Goal: Use online tool/utility: Utilize a website feature to perform a specific function

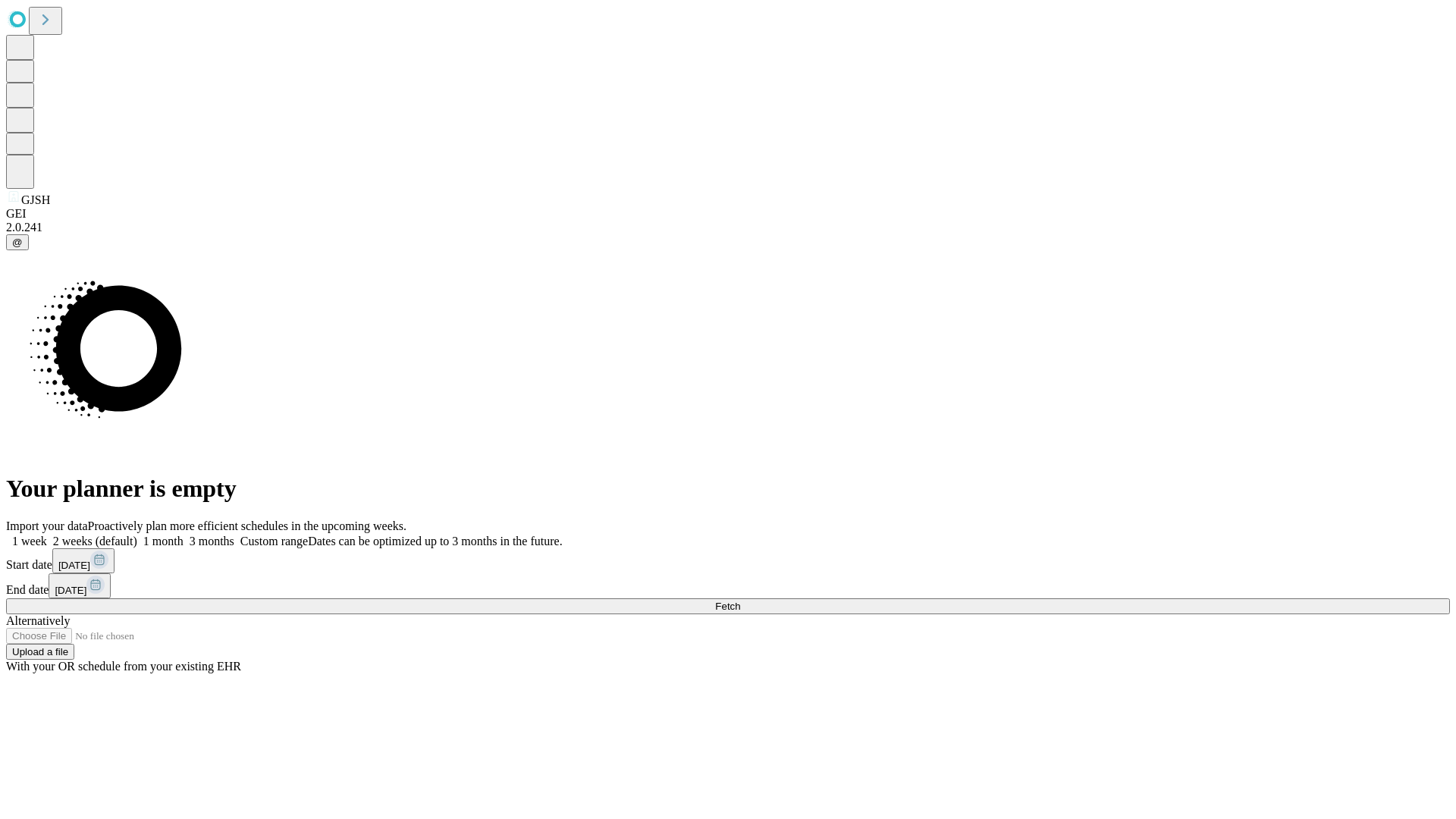
click at [740, 601] on span "Fetch" at bounding box center [728, 606] width 25 height 11
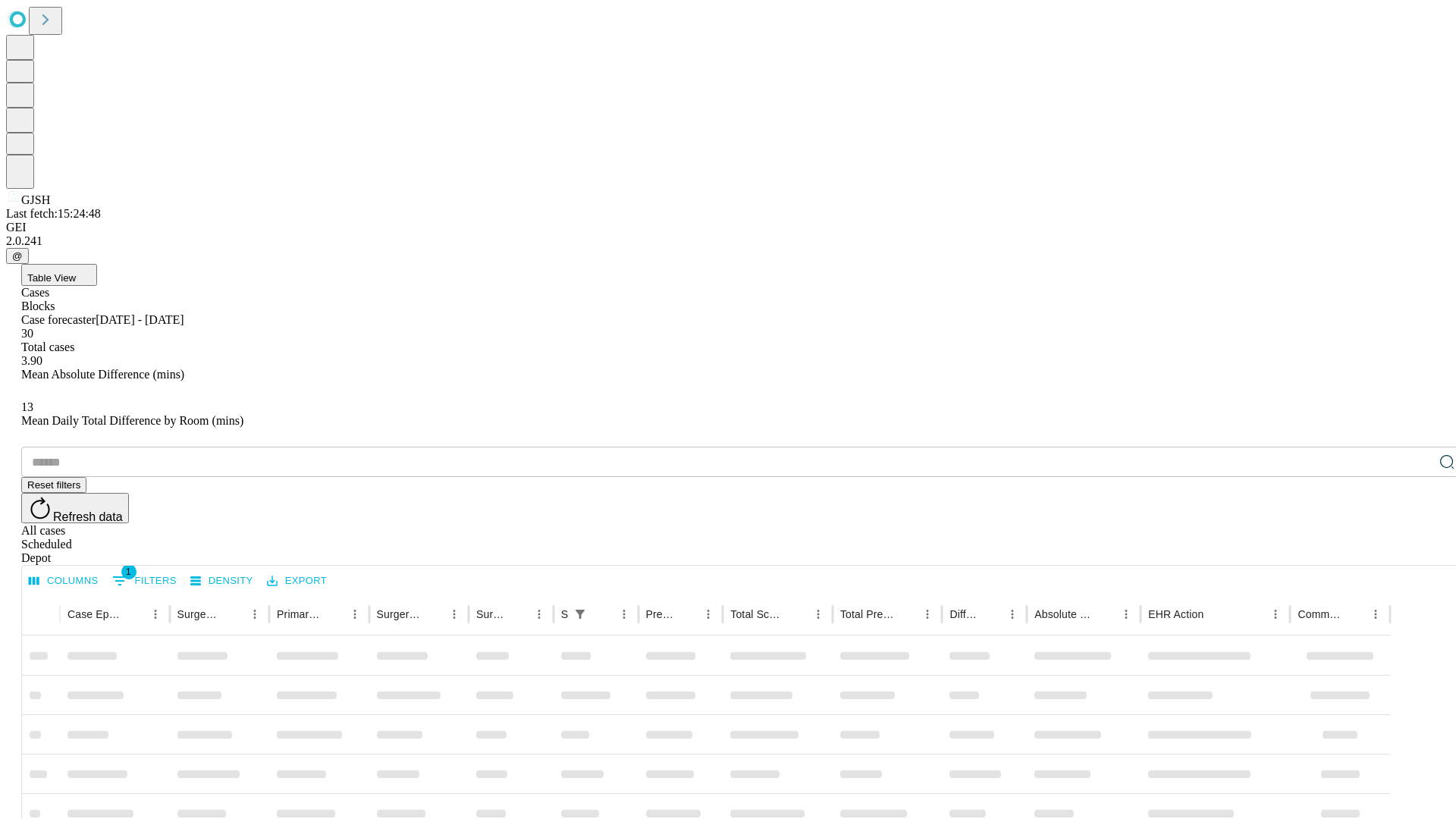
click at [76, 272] on span "Table View" at bounding box center [51, 278] width 48 height 11
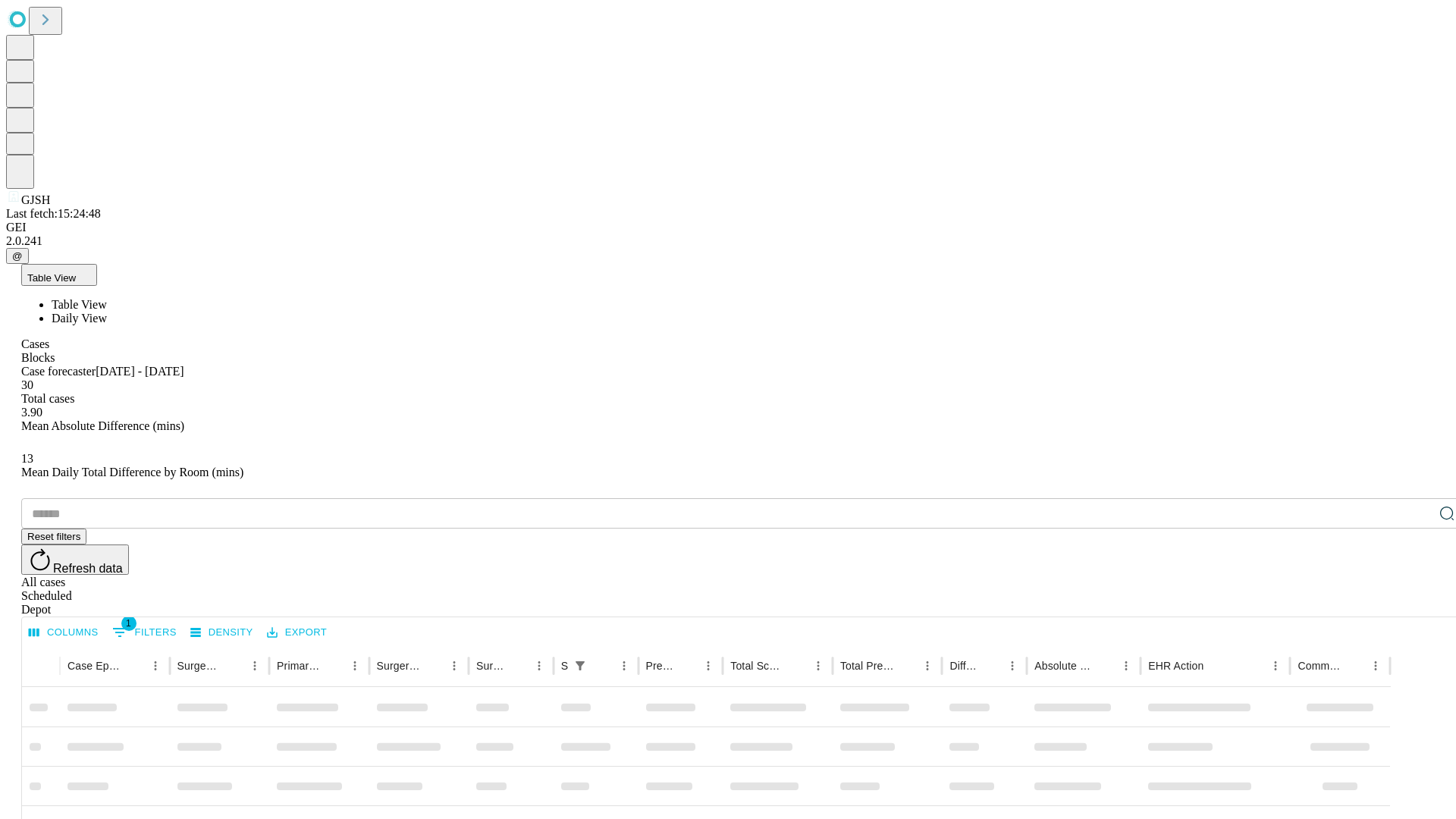
click at [107, 312] on span "Daily View" at bounding box center [79, 318] width 55 height 13
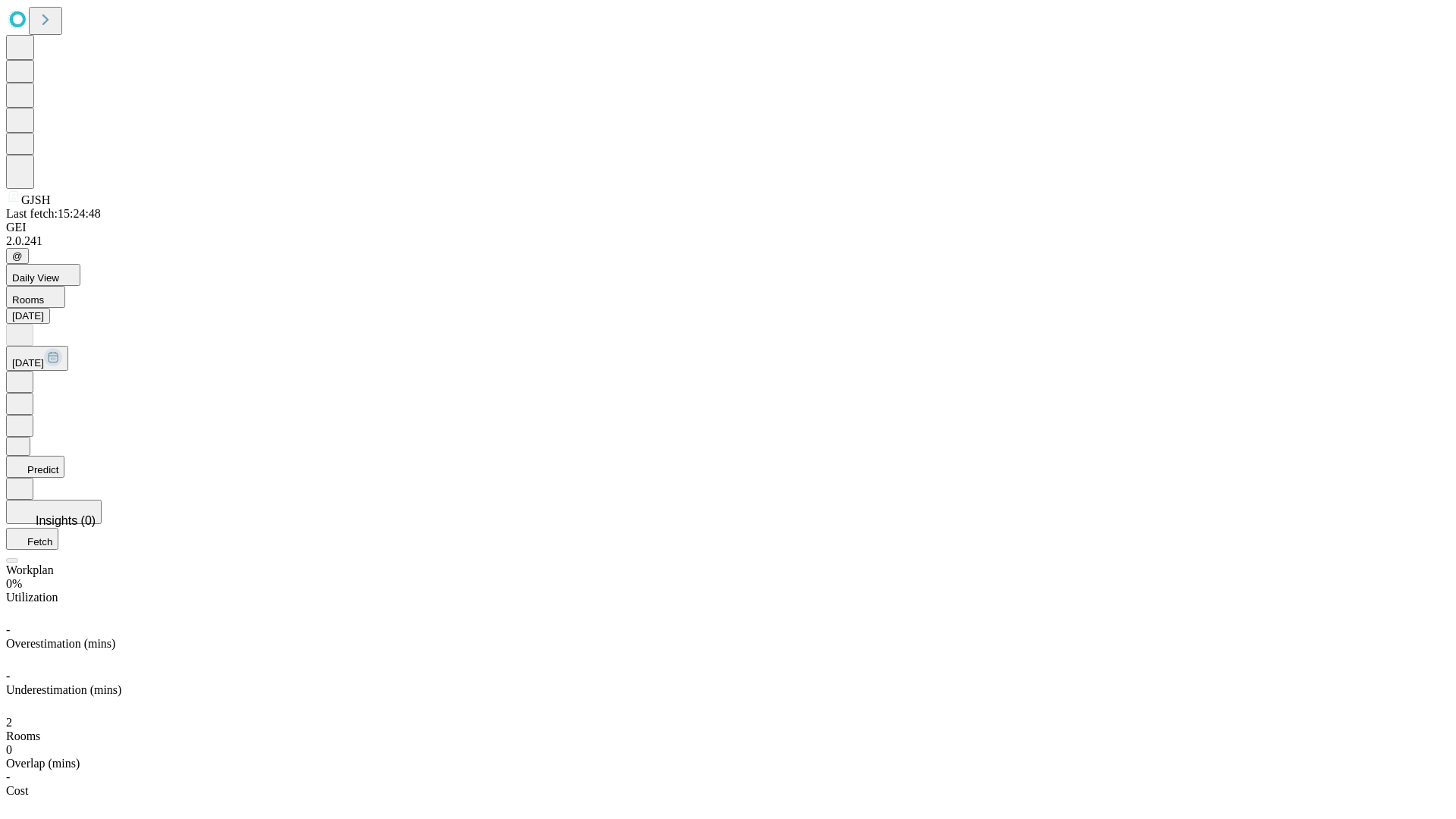
click at [64, 456] on button "Predict" at bounding box center [35, 467] width 58 height 22
